Goal: Task Accomplishment & Management: Use online tool/utility

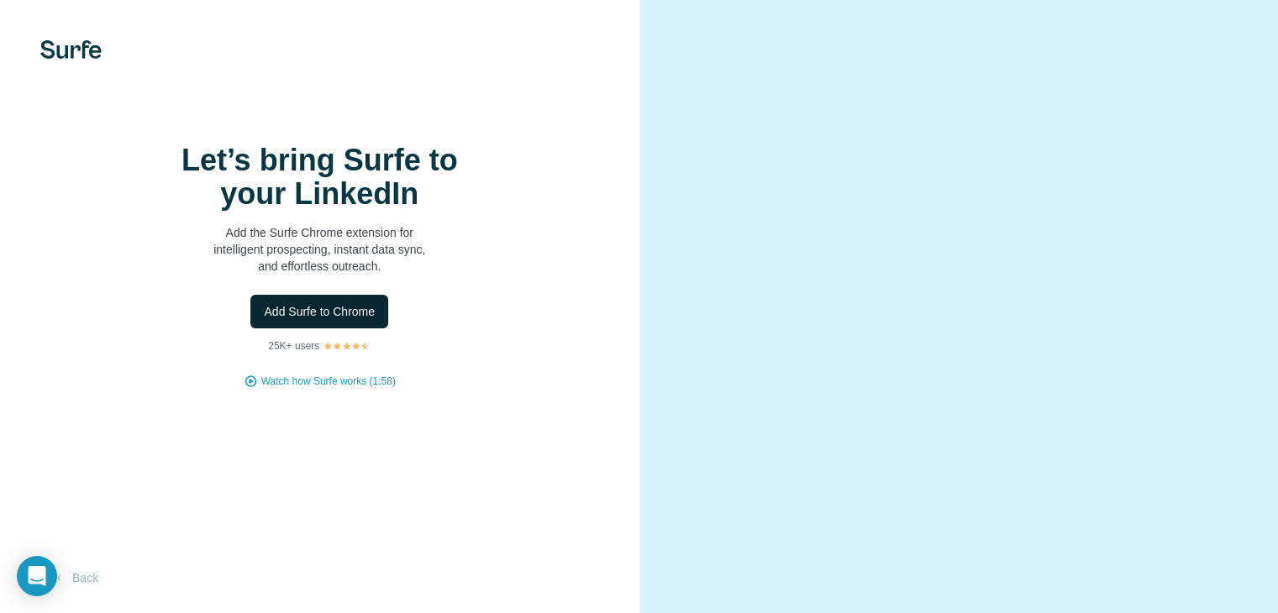
click at [311, 320] on span "Add Surfe to Chrome" at bounding box center [319, 311] width 111 height 17
click at [285, 320] on span "Add Surfe to Chrome" at bounding box center [319, 311] width 111 height 17
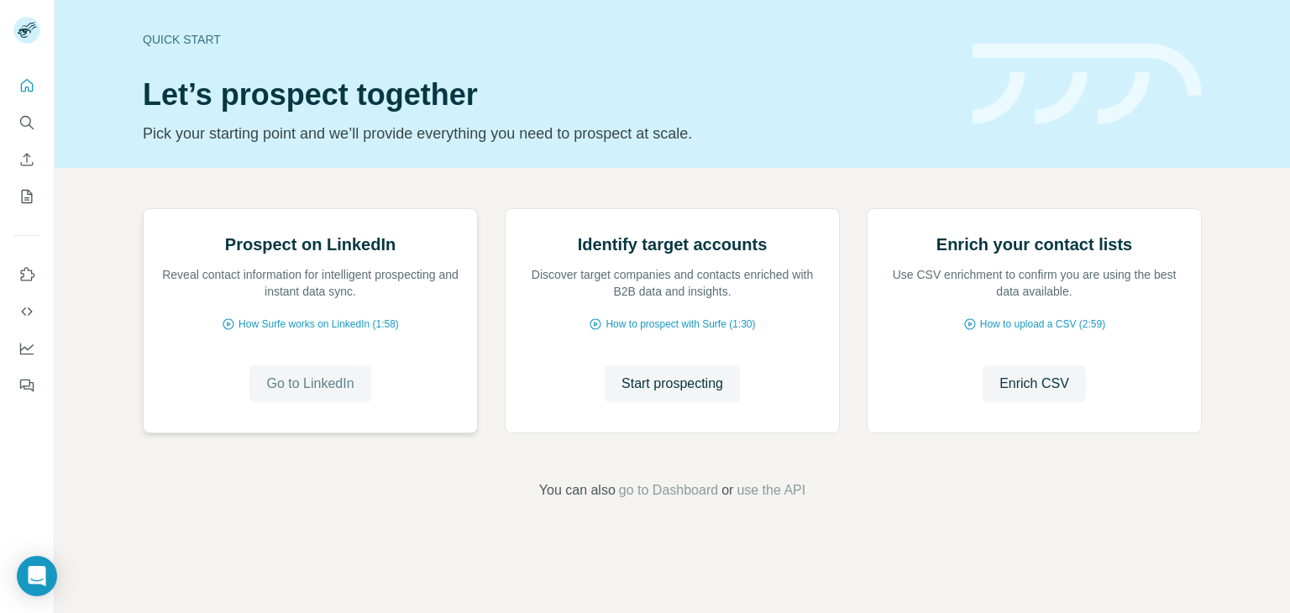
click at [291, 394] on span "Go to LinkedIn" at bounding box center [309, 384] width 87 height 20
